Goal: Task Accomplishment & Management: Manage account settings

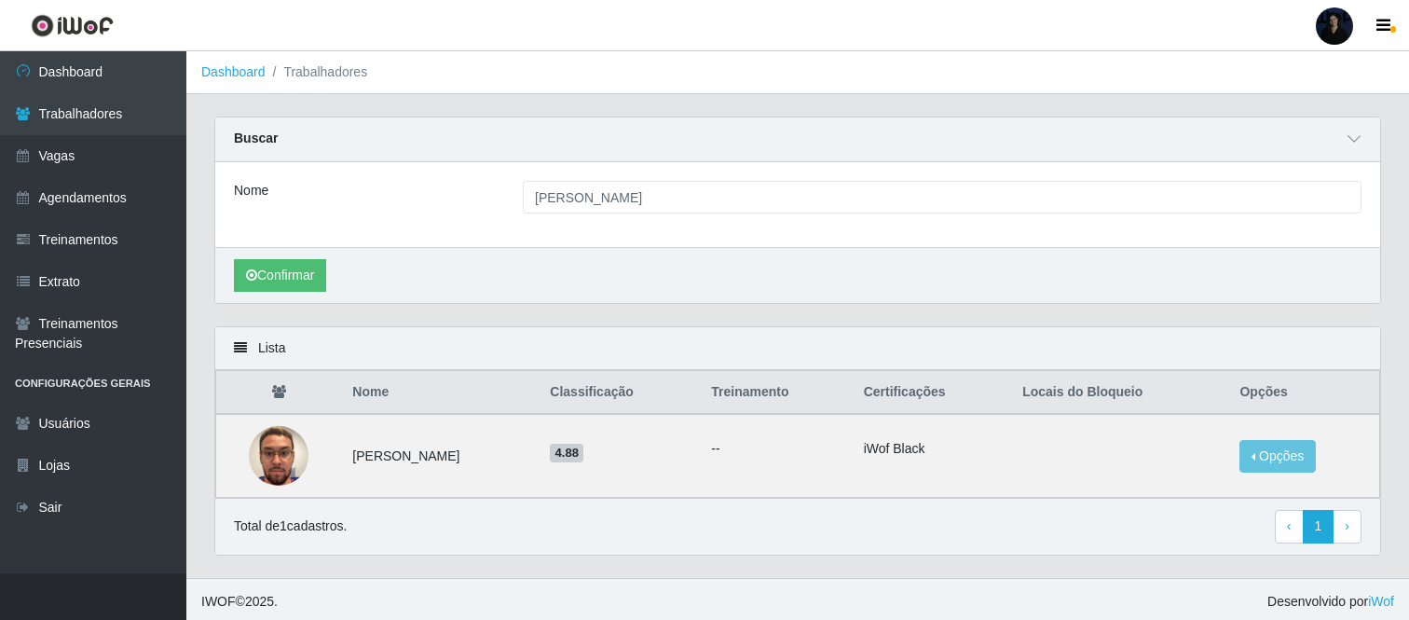
click at [1298, 443] on button "Opções" at bounding box center [1278, 456] width 76 height 33
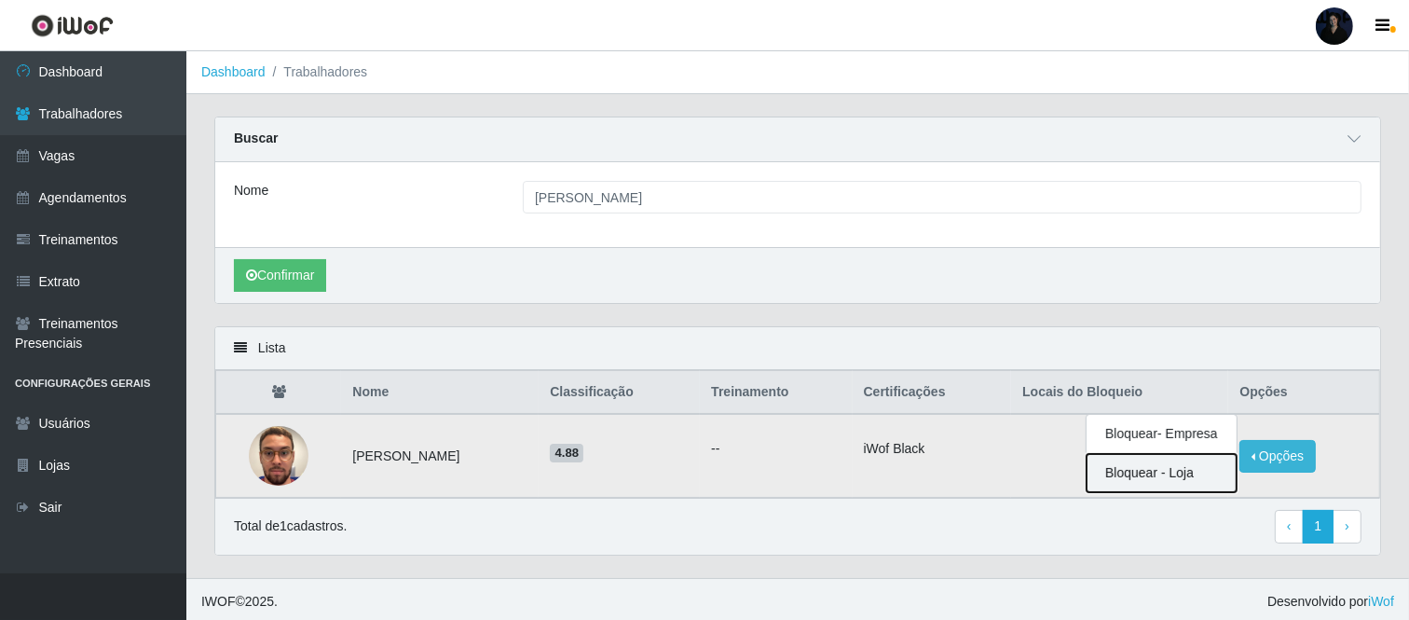
click at [1151, 474] on button "Bloquear - Loja" at bounding box center [1162, 473] width 150 height 38
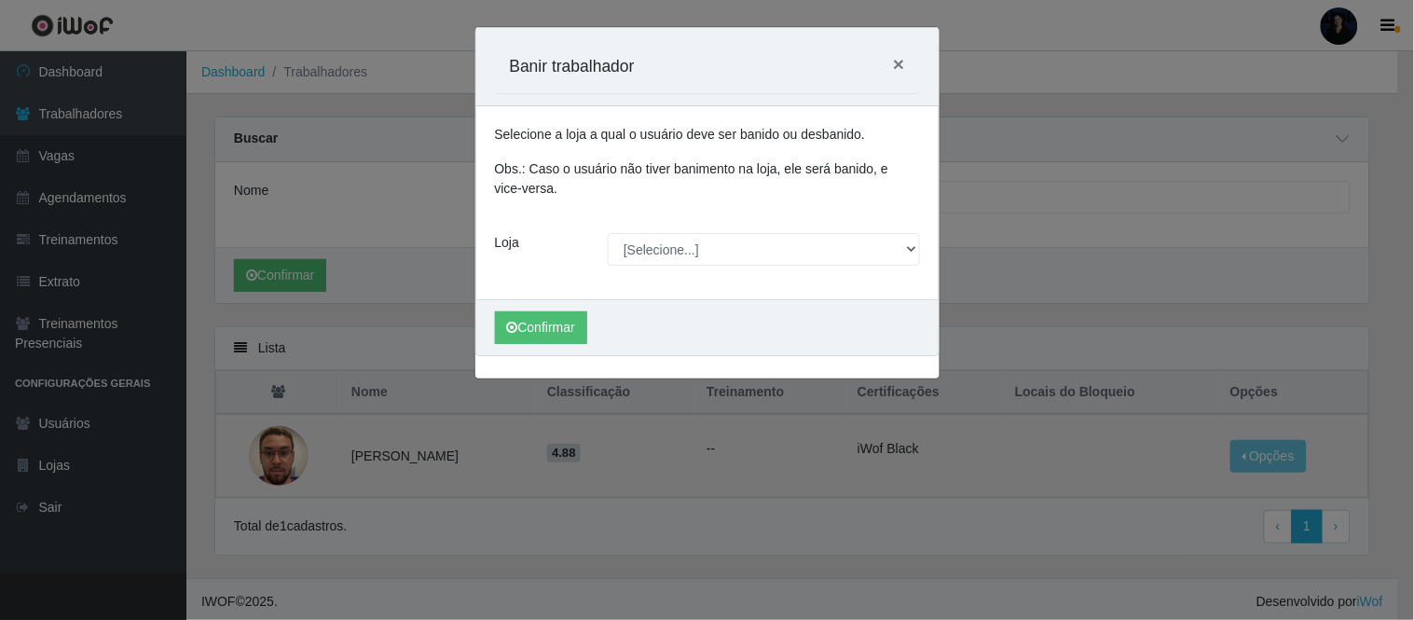
select select "349"
click at [608, 233] on select "[Selecione...] O ROSÁRIO ALIMENTOS" at bounding box center [764, 249] width 312 height 33
drag, startPoint x: 554, startPoint y: 347, endPoint x: 548, endPoint y: 333, distance: 15.1
click at [552, 347] on div "Confirmar" at bounding box center [707, 327] width 462 height 56
click at [548, 333] on button "Confirmar" at bounding box center [541, 327] width 92 height 33
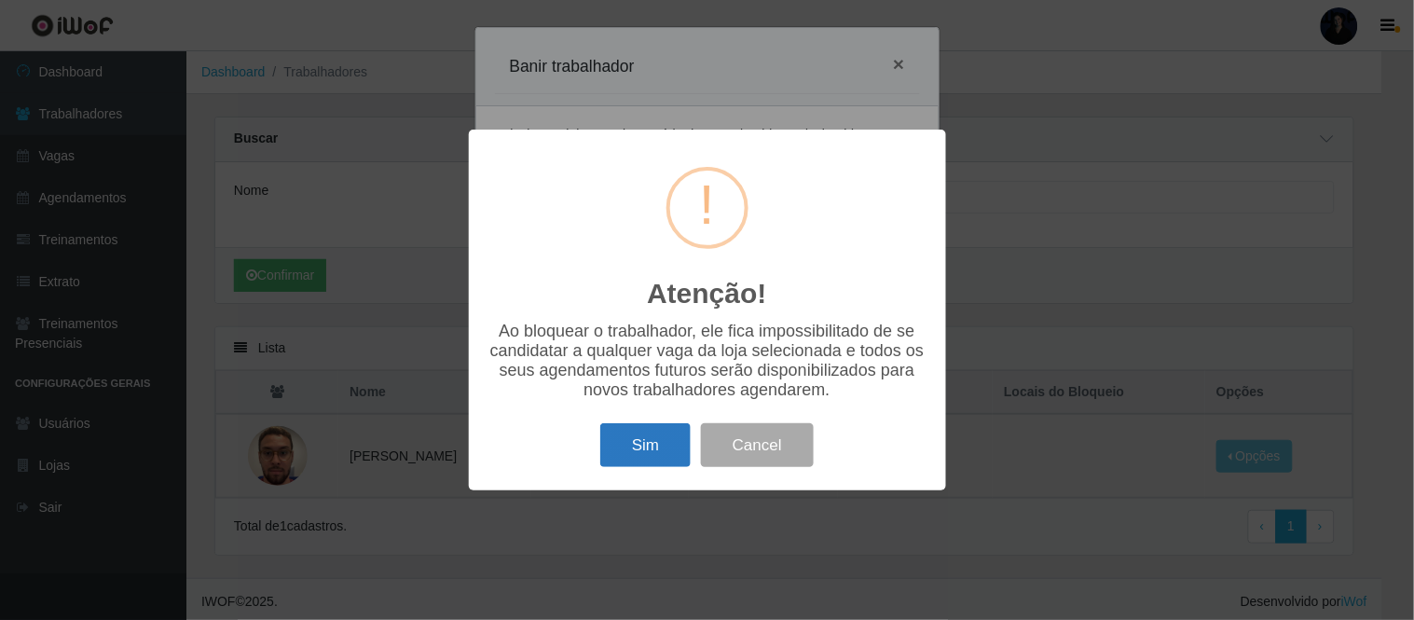
click at [623, 460] on button "Sim" at bounding box center [645, 445] width 90 height 44
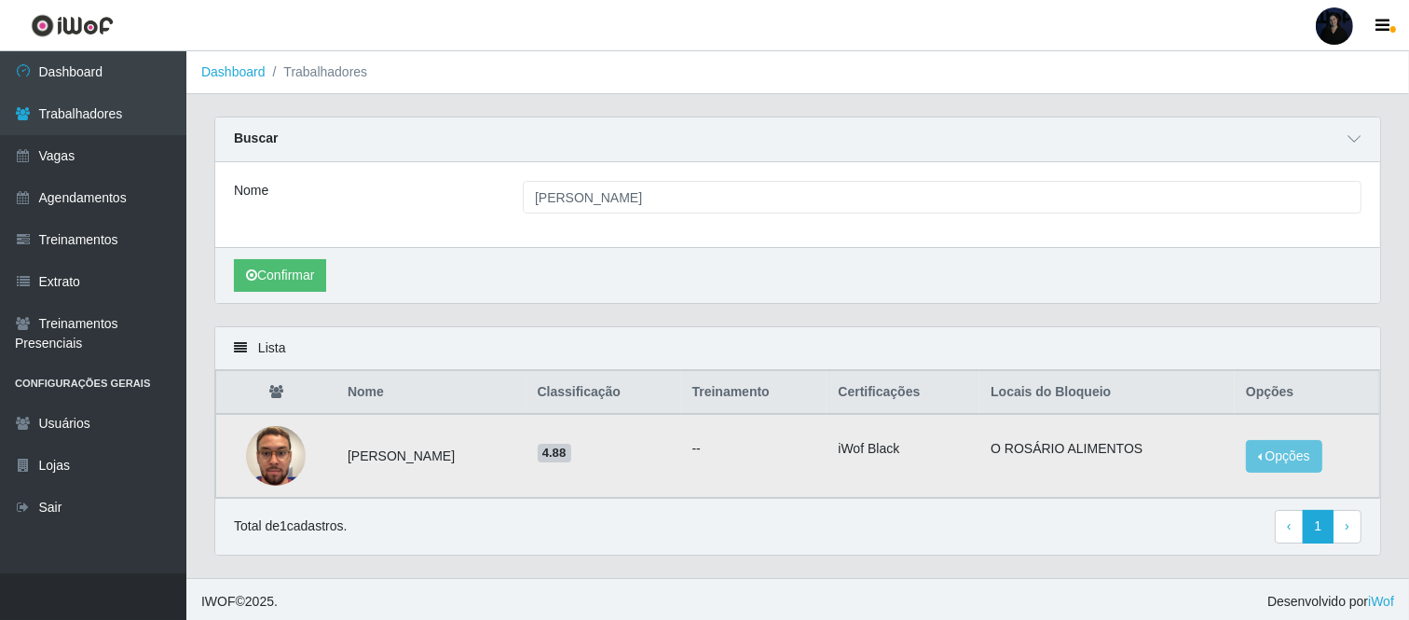
drag, startPoint x: 337, startPoint y: 460, endPoint x: 542, endPoint y: 468, distance: 204.3
click at [527, 468] on td "[PERSON_NAME]" at bounding box center [431, 456] width 190 height 84
copy td "[PERSON_NAME]"
